Goal: Task Accomplishment & Management: Use online tool/utility

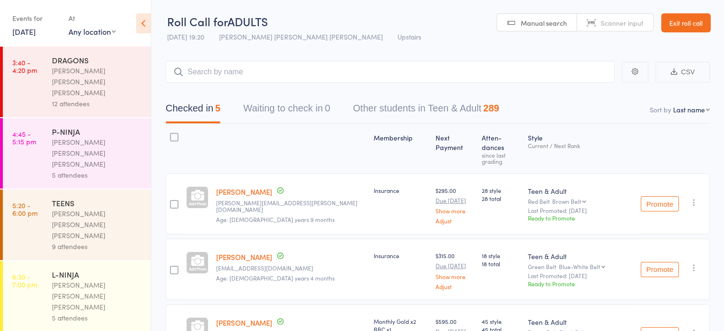
click at [676, 15] on link "Exit roll call" at bounding box center [686, 22] width 50 height 19
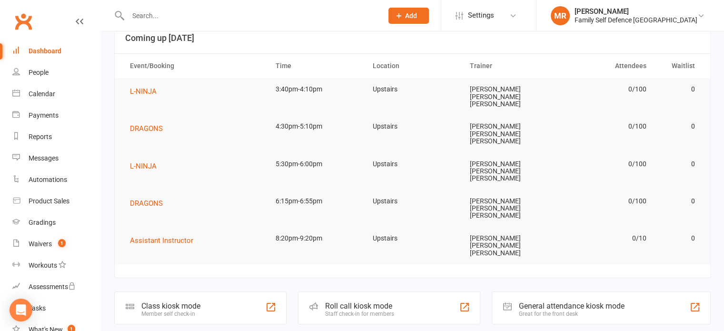
scroll to position [22, 0]
click at [350, 302] on div "Roll call kiosk mode" at bounding box center [359, 306] width 69 height 9
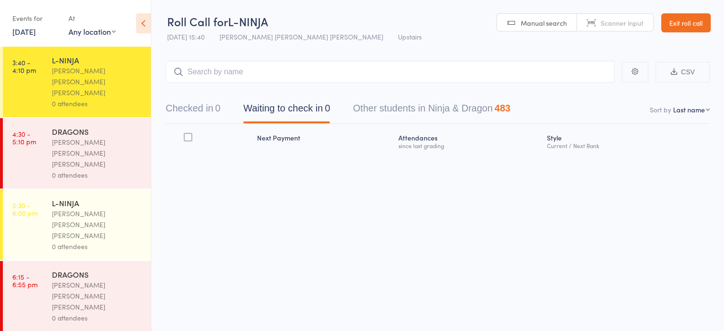
click at [81, 137] on div "[PERSON_NAME] [PERSON_NAME] [PERSON_NAME]" at bounding box center [97, 153] width 91 height 33
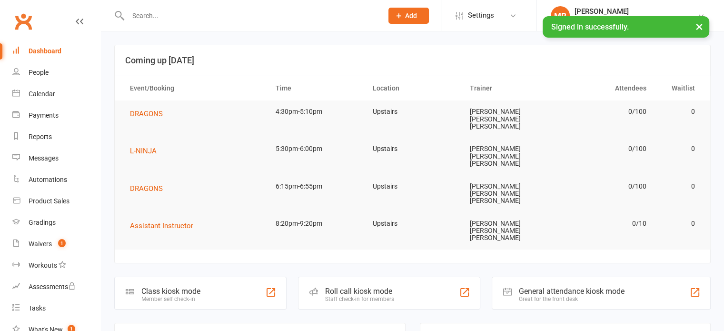
click at [353, 296] on div "Staff check-in for members" at bounding box center [359, 299] width 69 height 7
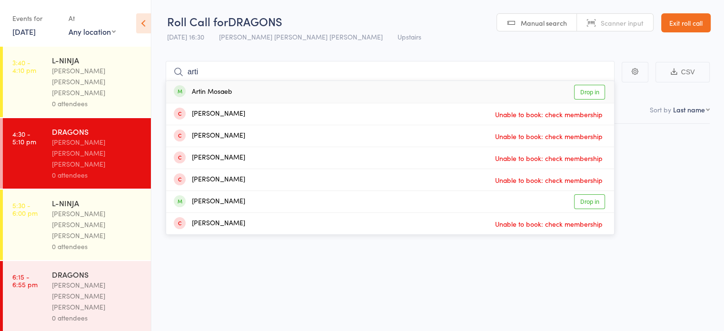
type input "arti"
click at [269, 97] on div "Artin Mosaeb Drop in" at bounding box center [390, 92] width 448 height 22
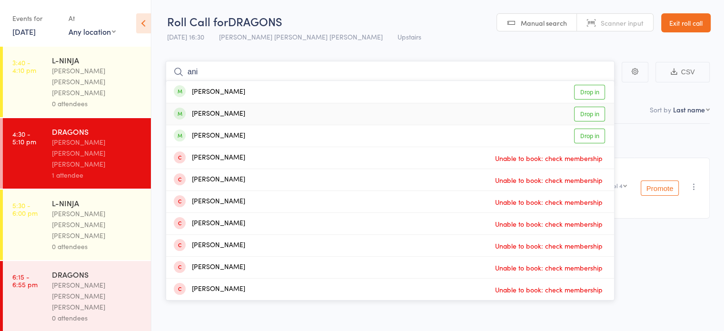
type input "ani"
click at [276, 116] on div "[PERSON_NAME] Drop in" at bounding box center [390, 113] width 448 height 21
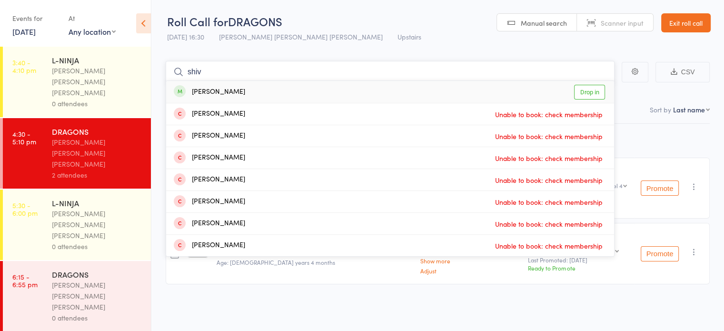
type input "shiv"
click at [387, 91] on div "[PERSON_NAME] Drop in" at bounding box center [390, 92] width 448 height 22
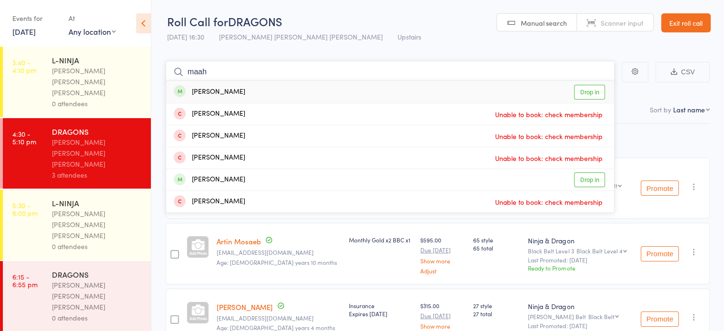
type input "maah"
click at [360, 91] on div "Maahir Badai Drop in" at bounding box center [390, 92] width 448 height 22
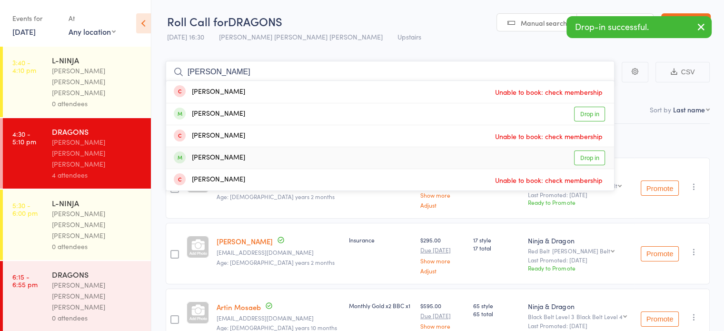
type input "[PERSON_NAME]"
click at [337, 156] on div "[PERSON_NAME] Drop in" at bounding box center [390, 157] width 448 height 21
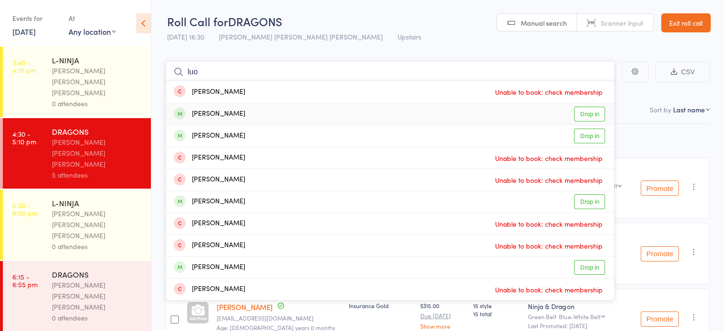
type input "luo"
click at [229, 109] on div "[PERSON_NAME]" at bounding box center [209, 114] width 71 height 11
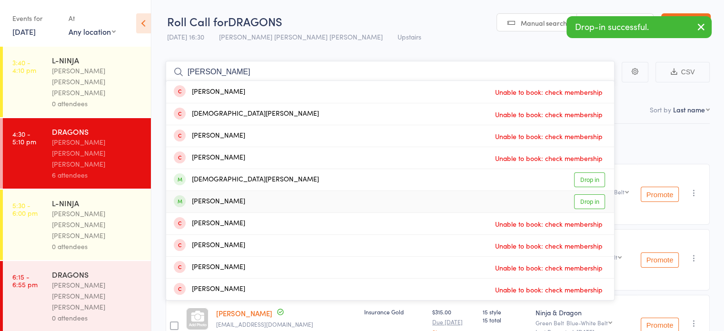
type input "[PERSON_NAME]"
click at [309, 205] on div "[PERSON_NAME] Drop in" at bounding box center [390, 201] width 448 height 21
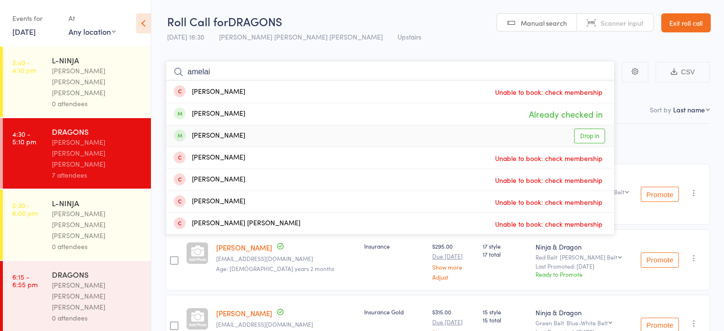
type input "amelai"
click at [291, 138] on div "[PERSON_NAME] Drop in" at bounding box center [390, 135] width 448 height 21
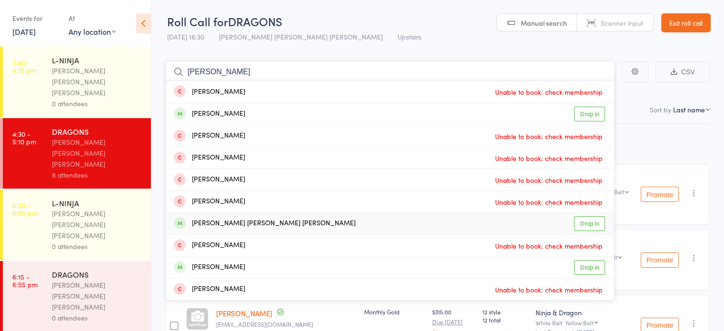
type input "[PERSON_NAME]"
click at [292, 219] on div "[PERSON_NAME] [PERSON_NAME] [PERSON_NAME]" at bounding box center [265, 223] width 182 height 11
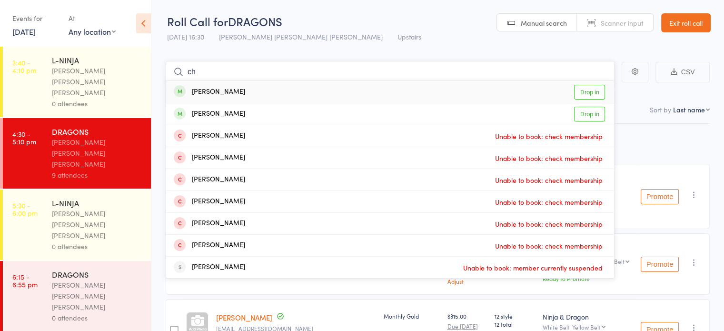
type input "c"
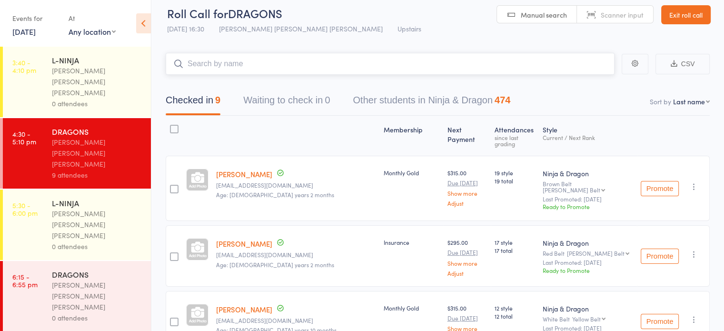
scroll to position [8, 0]
